Goal: Task Accomplishment & Management: Use online tool/utility

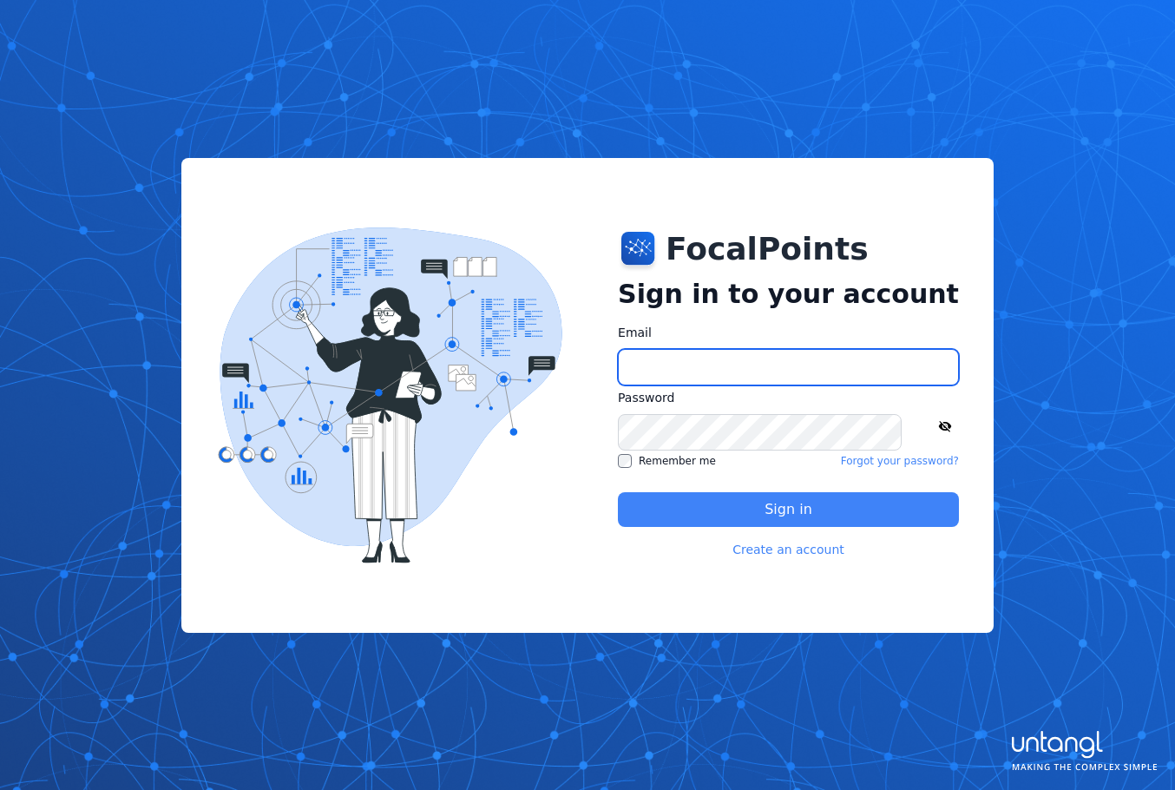
type input "**********"
click at [793, 506] on button "Sign in" at bounding box center [788, 509] width 341 height 35
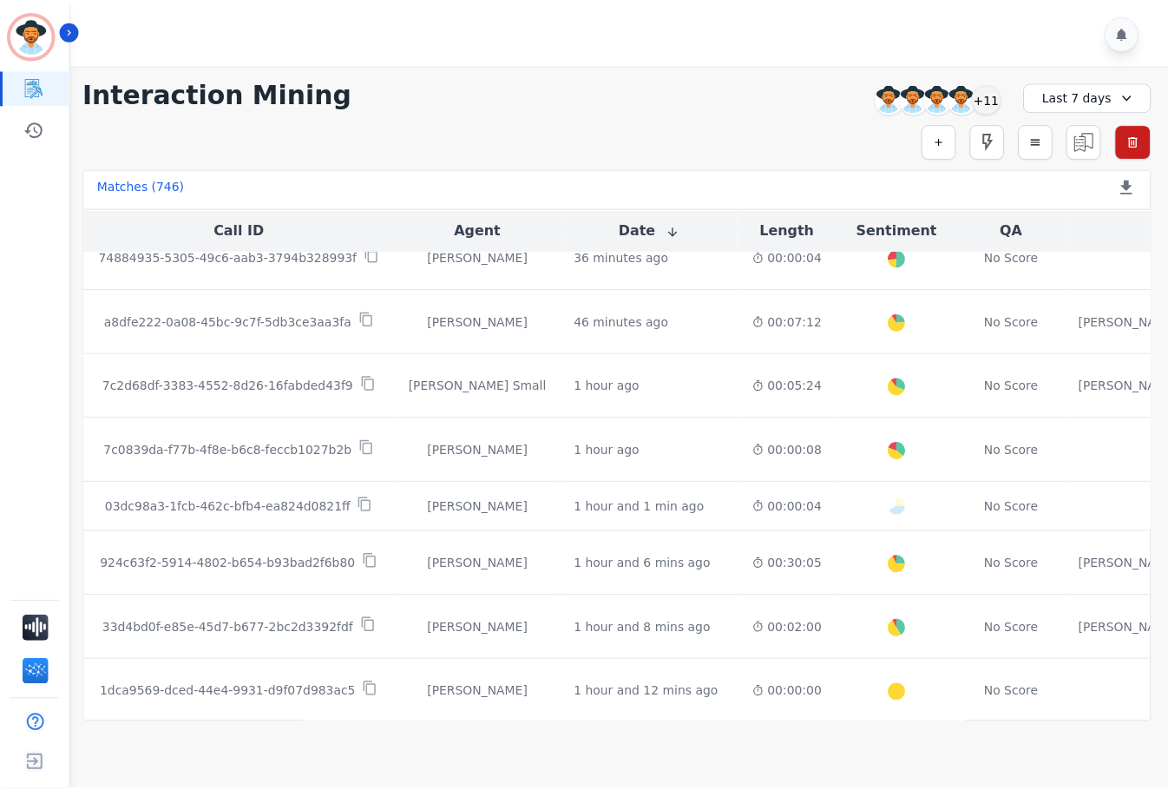
scroll to position [434, 0]
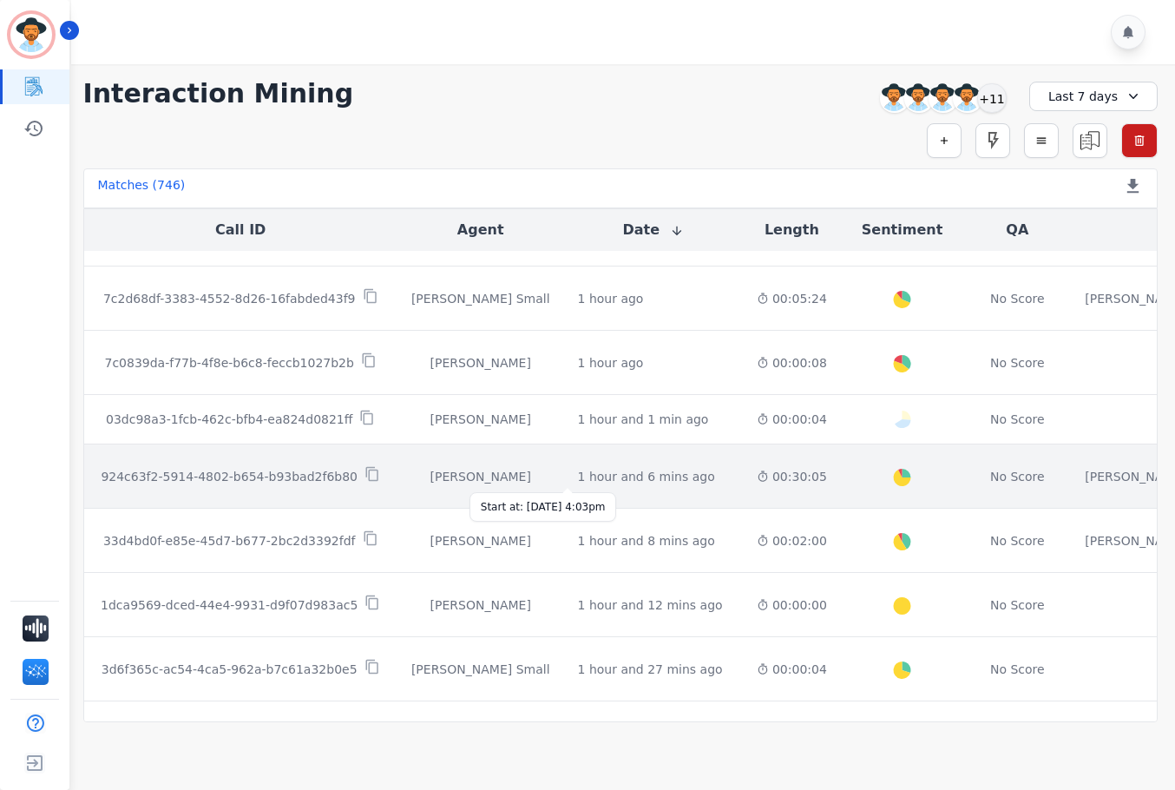
click at [583, 477] on div "1 hour and 6 mins ago" at bounding box center [646, 476] width 137 height 17
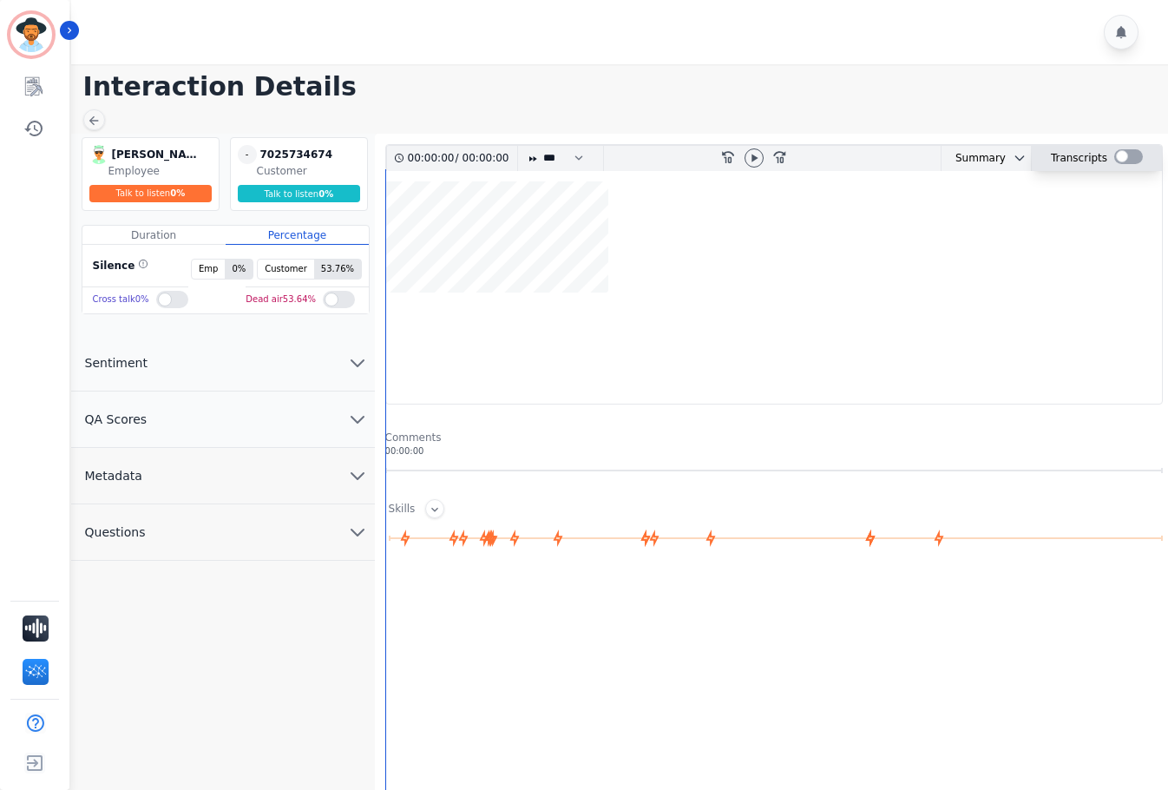
click at [1127, 154] on div at bounding box center [1128, 156] width 29 height 15
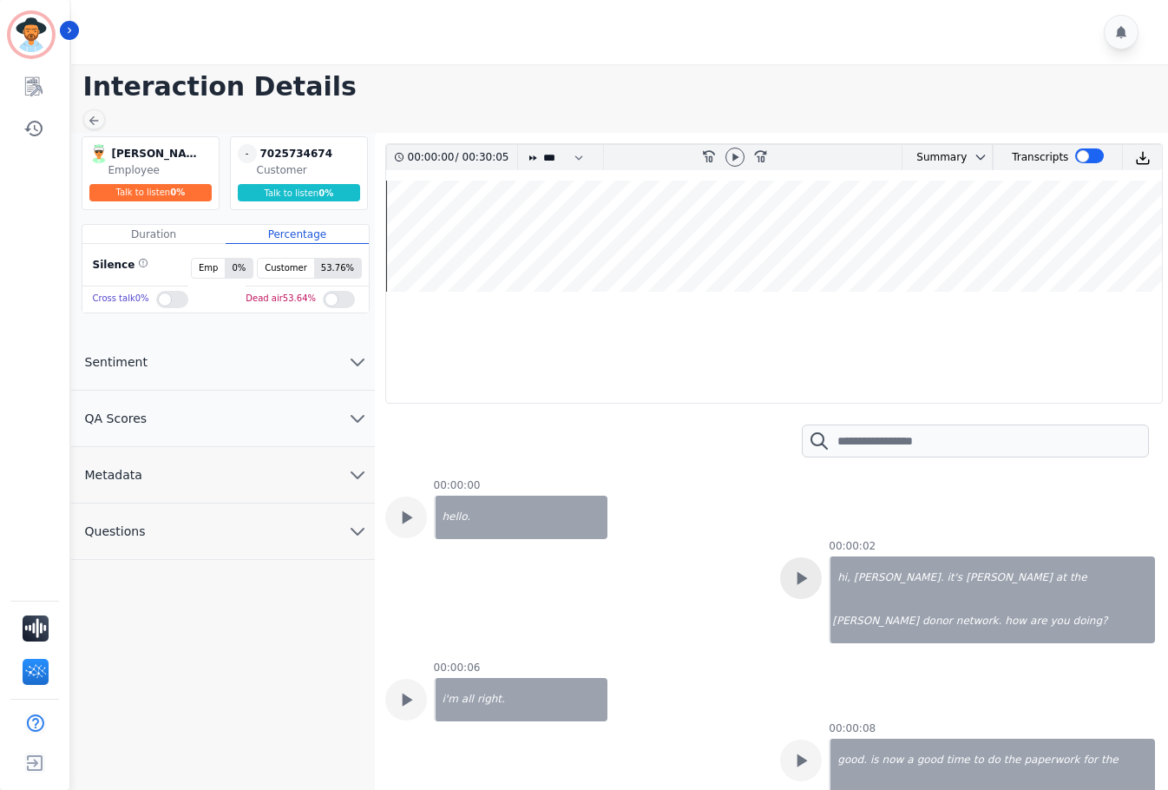
click at [798, 580] on icon at bounding box center [803, 578] width 10 height 13
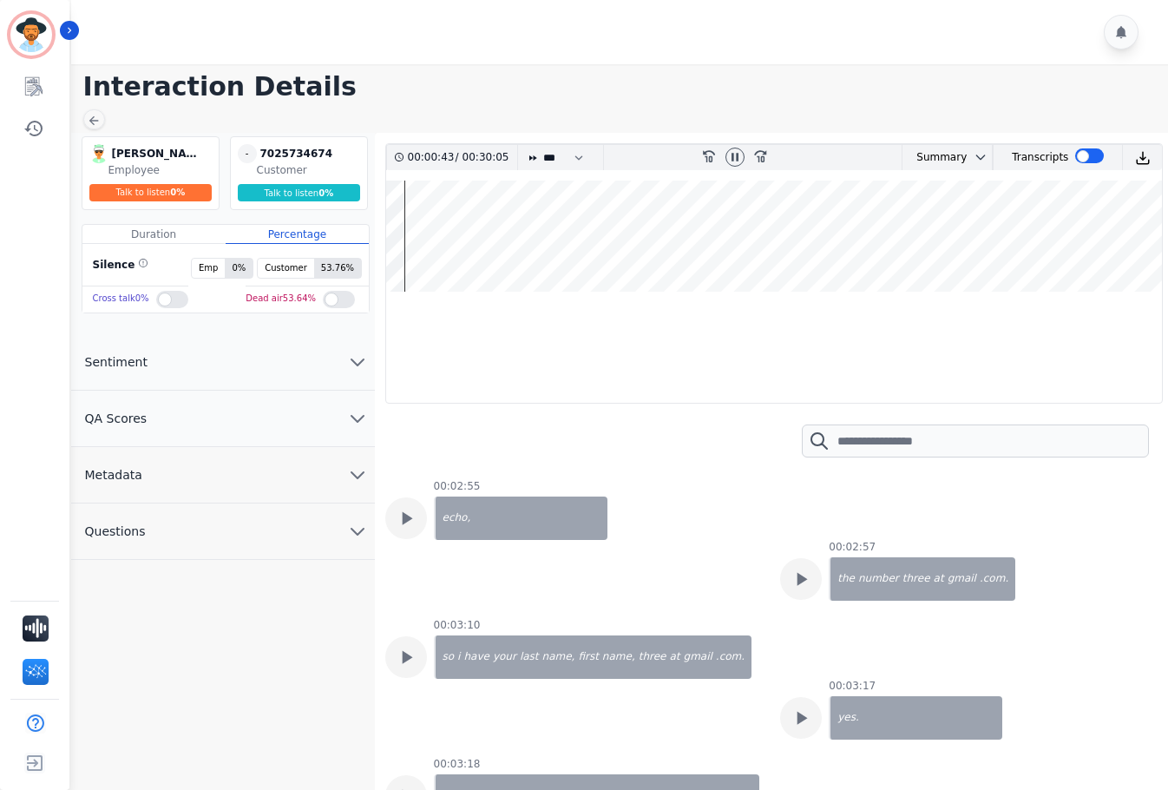
scroll to position [3645, 0]
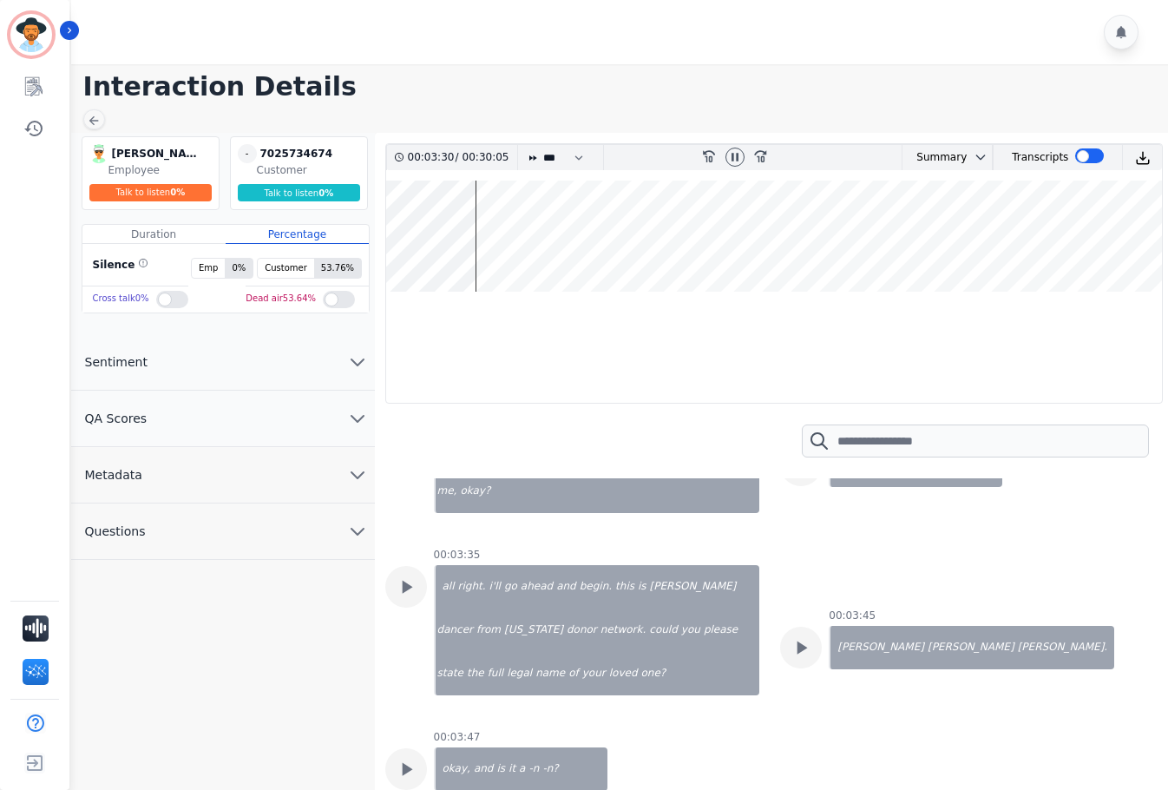
scroll to position [4253, 0]
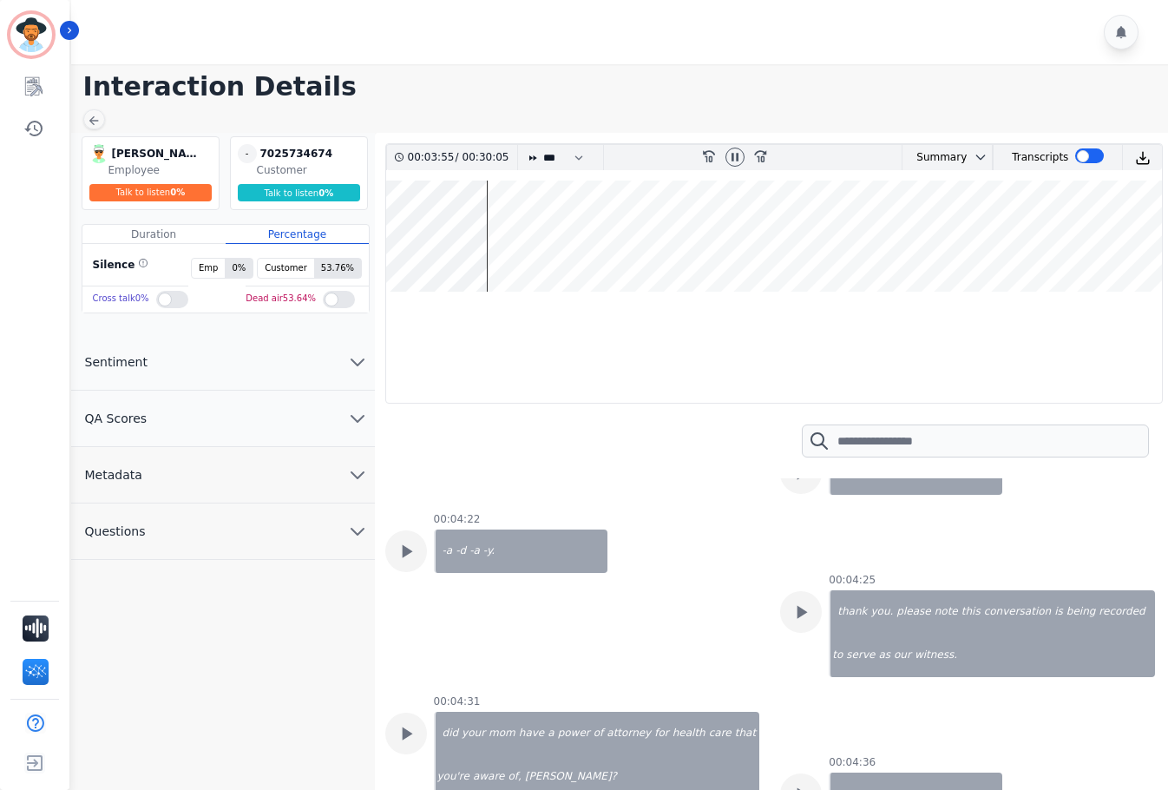
scroll to position [5034, 0]
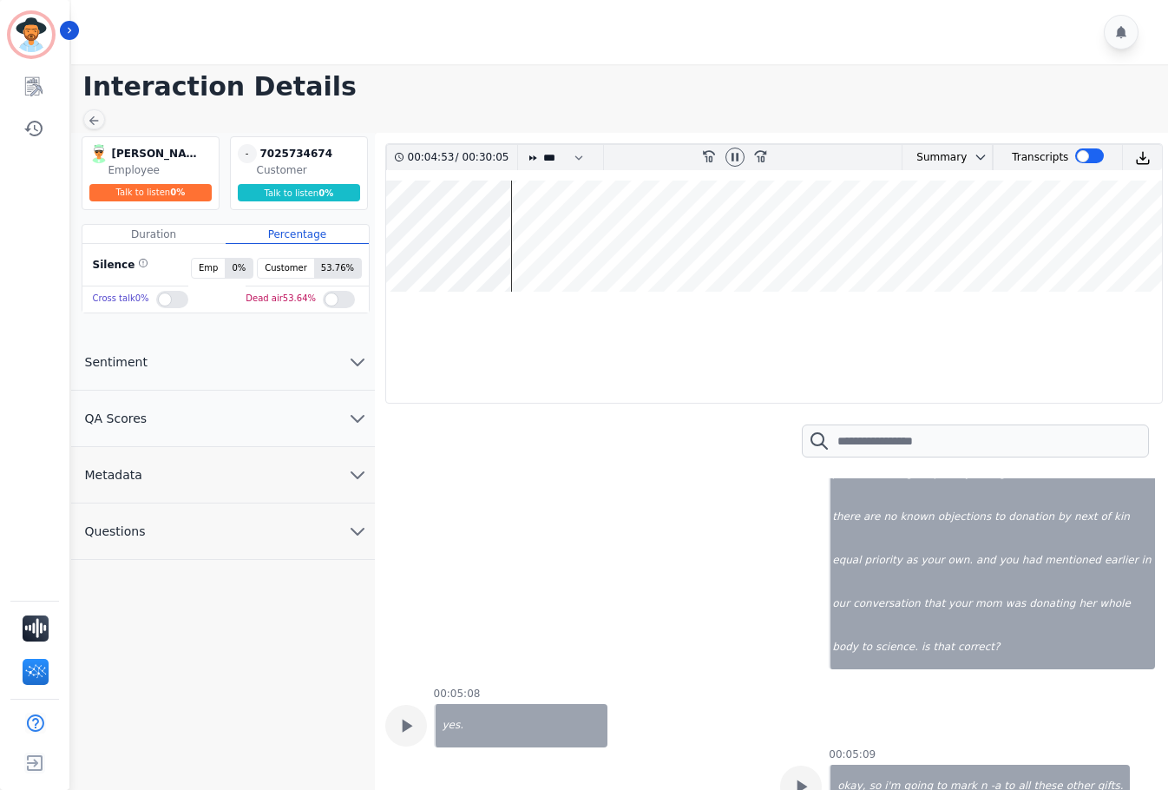
scroll to position [5728, 0]
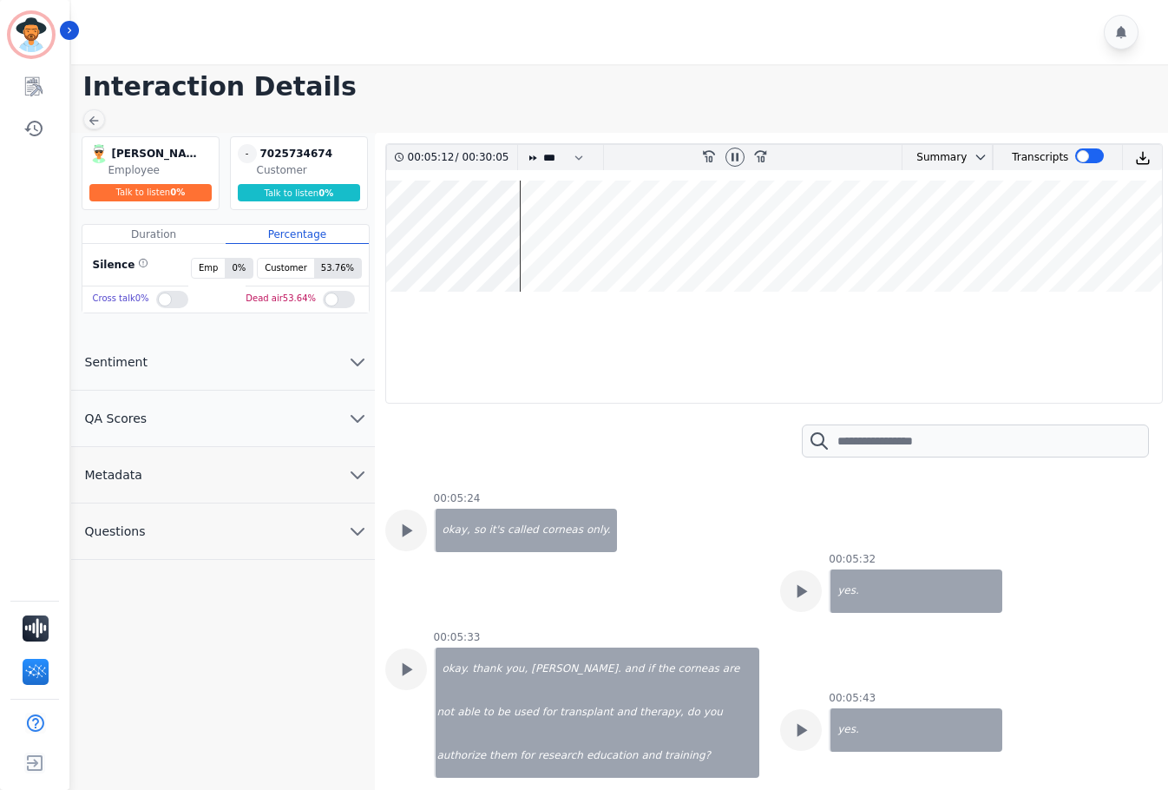
scroll to position [6162, 0]
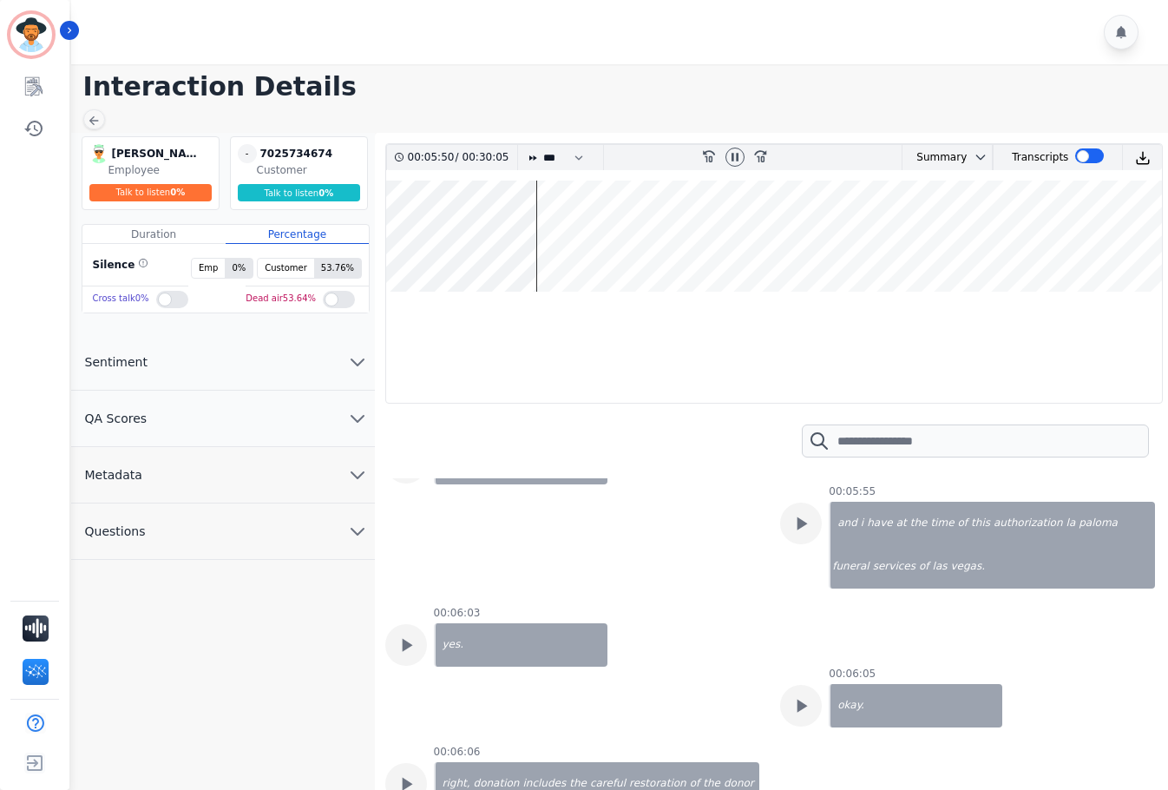
scroll to position [6770, 0]
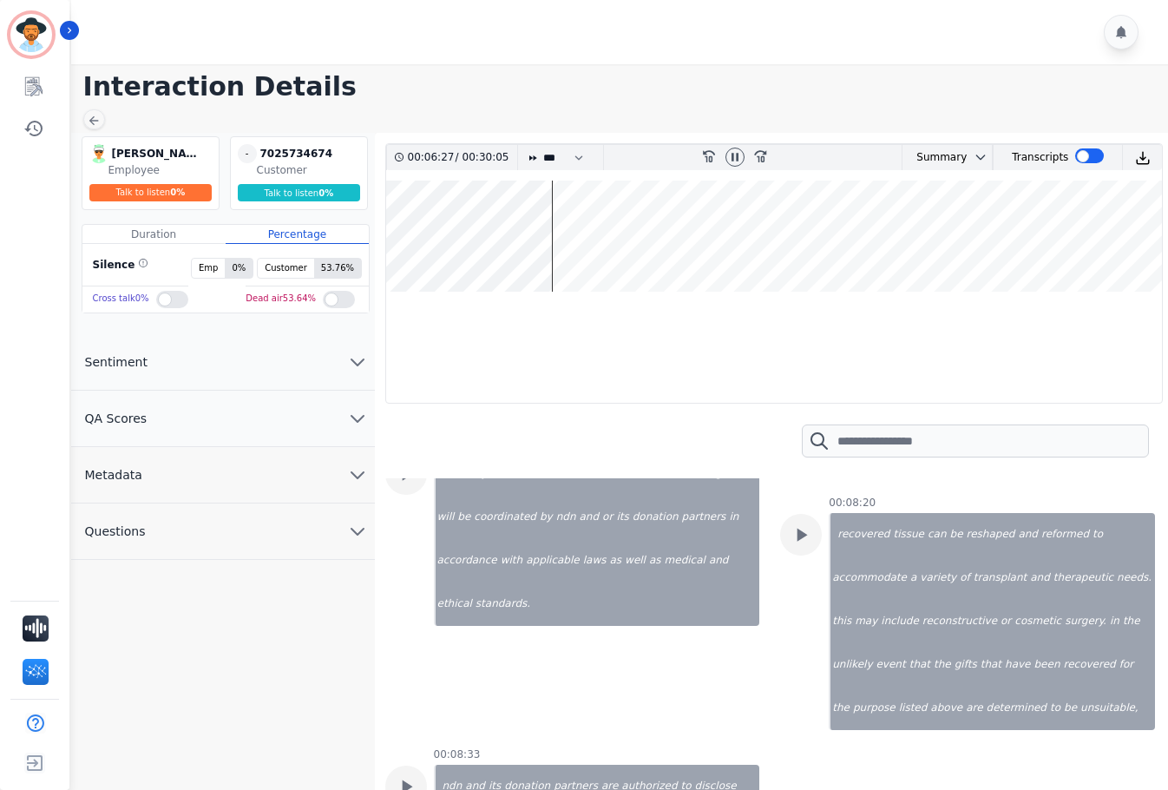
scroll to position [9287, 0]
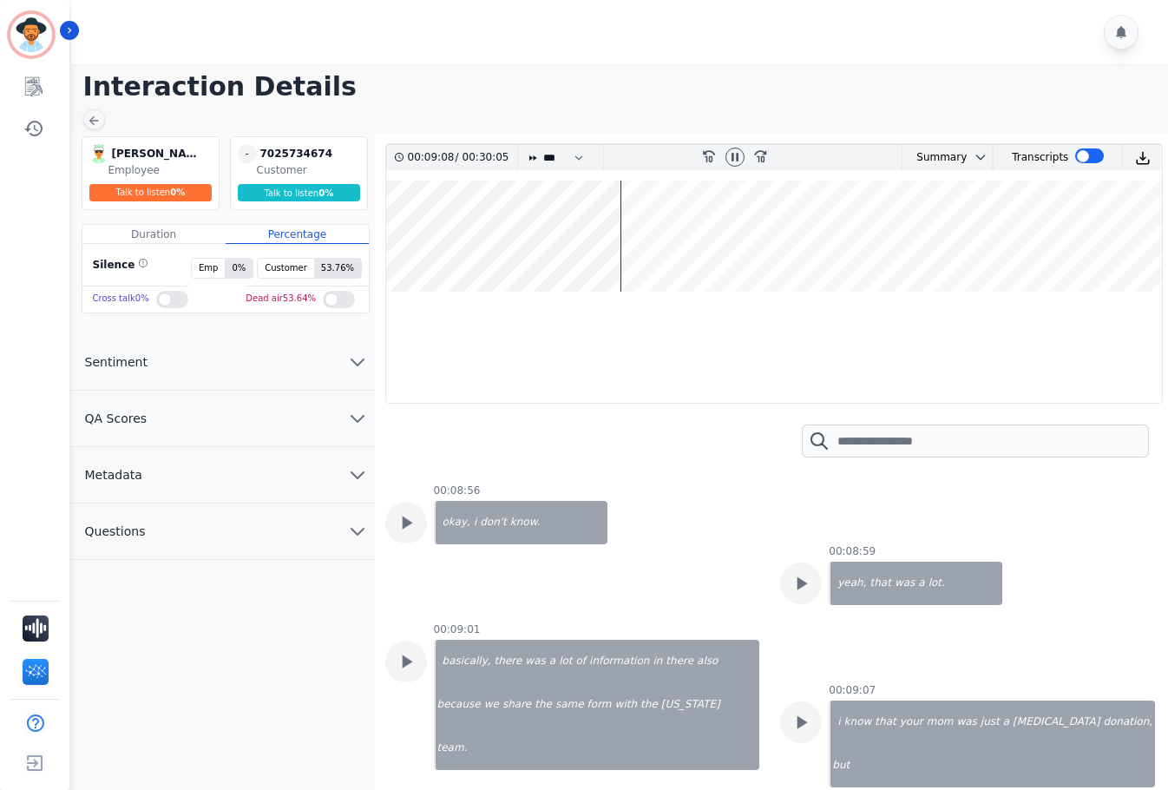
scroll to position [9547, 0]
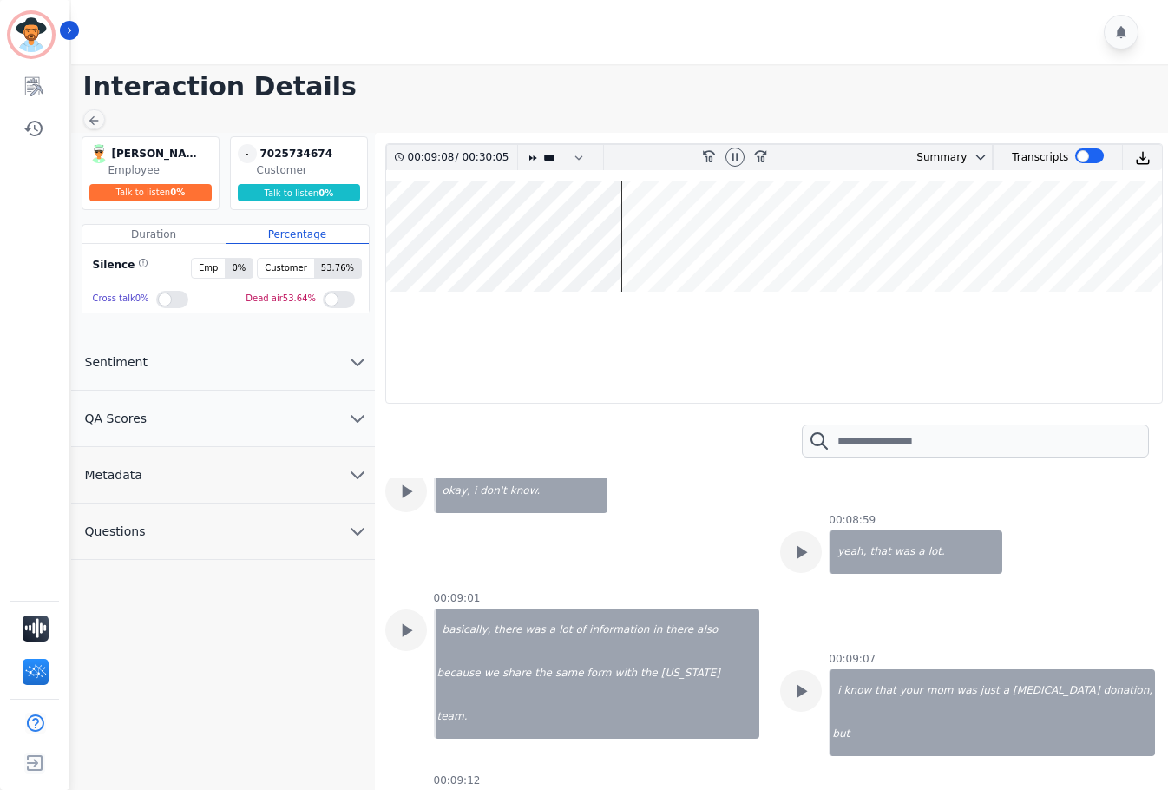
drag, startPoint x: 736, startPoint y: 158, endPoint x: 838, endPoint y: 206, distance: 113.0
click at [736, 158] on icon at bounding box center [735, 157] width 14 height 14
